Goal: Entertainment & Leisure: Consume media (video, audio)

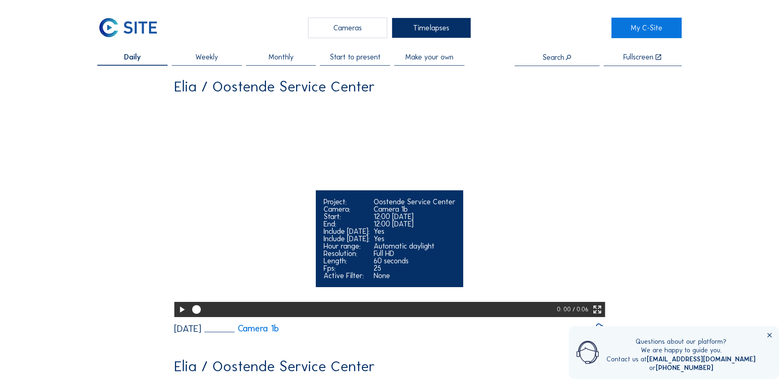
click at [381, 213] on video "Your browser does not support the video tag." at bounding box center [389, 209] width 431 height 216
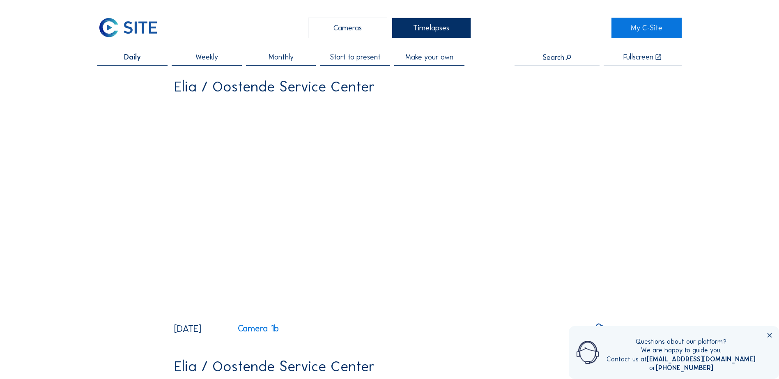
click at [335, 34] on div "Cameras" at bounding box center [347, 28] width 79 height 21
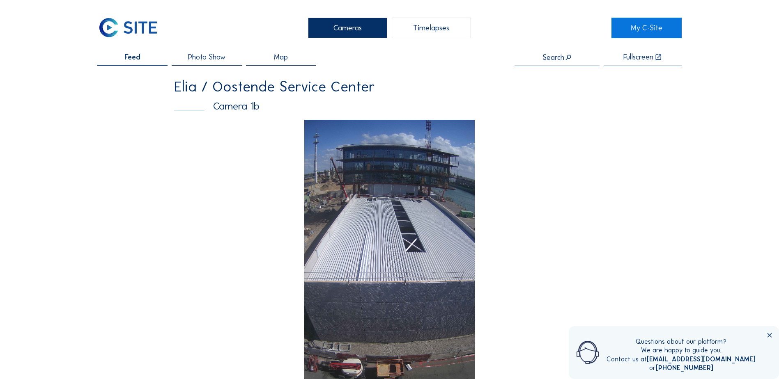
click at [359, 223] on img at bounding box center [389, 271] width 171 height 303
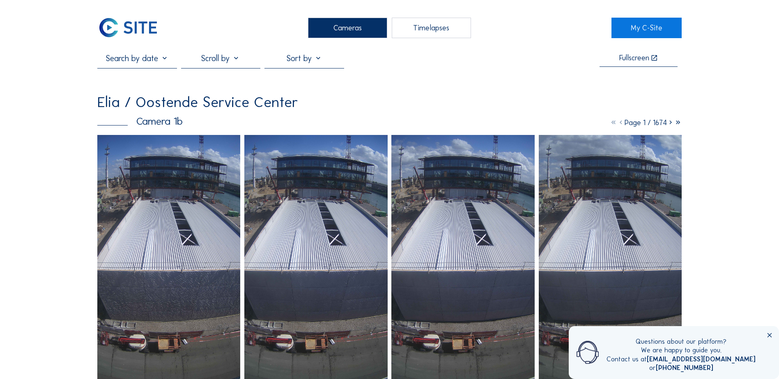
click at [165, 226] on img at bounding box center [168, 262] width 143 height 254
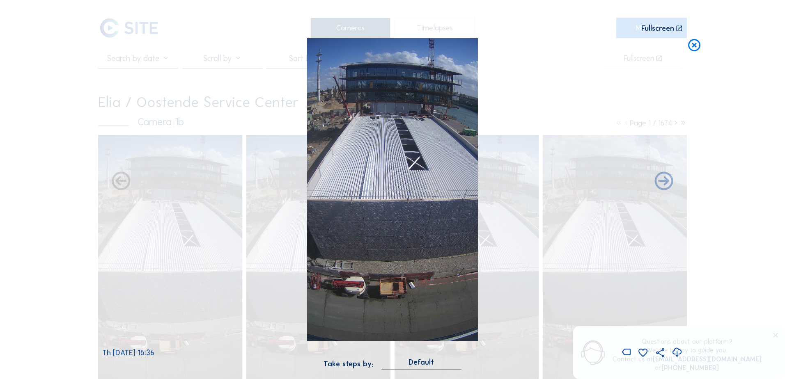
click at [677, 355] on icon at bounding box center [677, 353] width 11 height 14
